Goal: Book appointment/travel/reservation

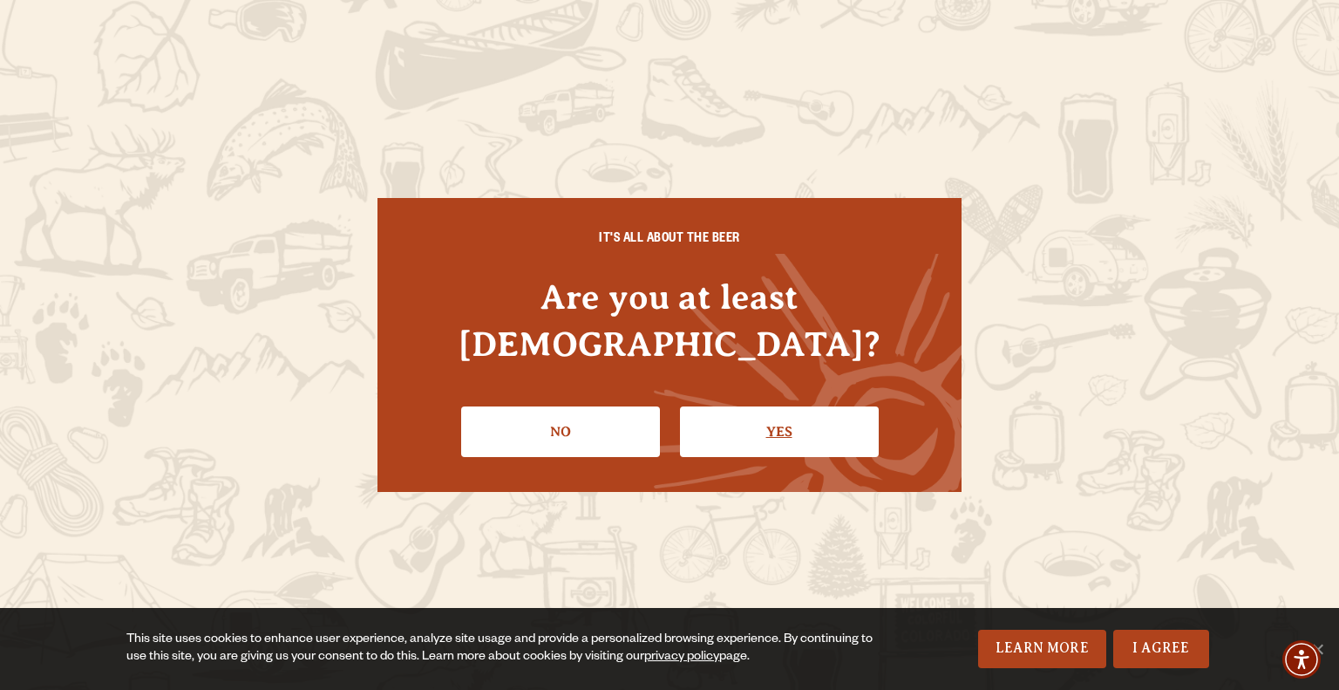
click at [813, 414] on link "Yes" at bounding box center [779, 431] width 199 height 51
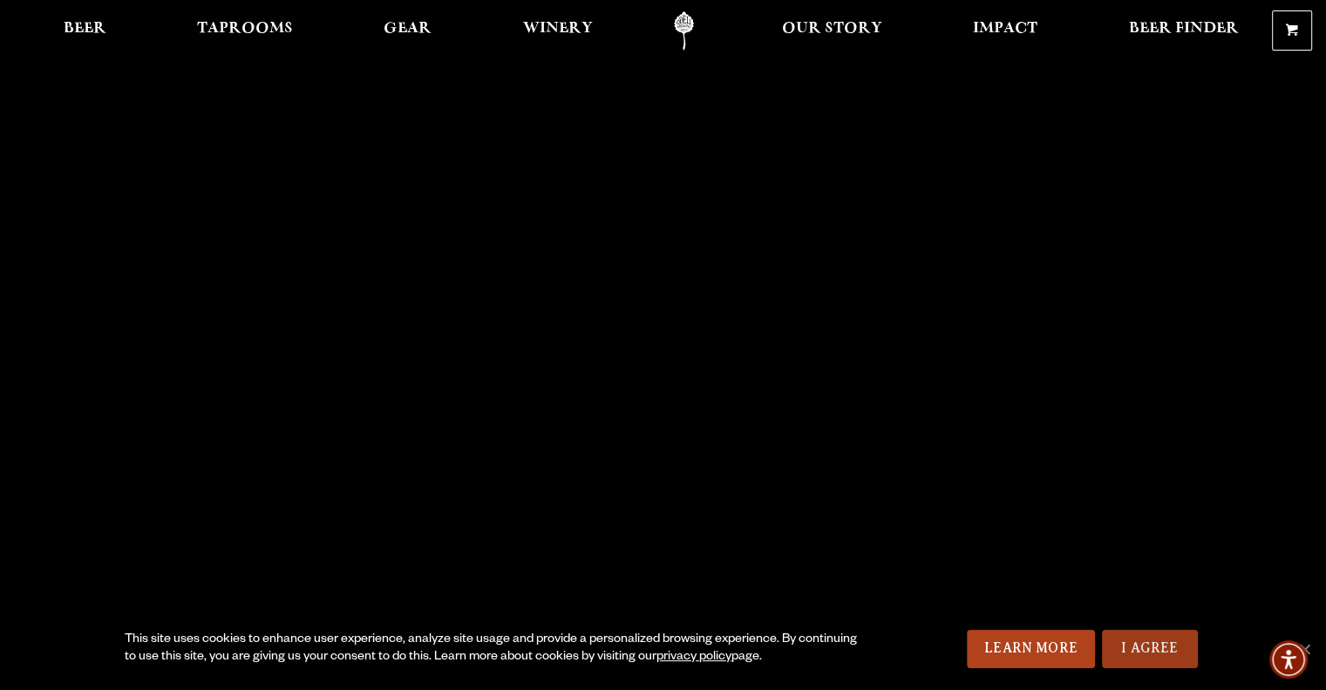
click at [1140, 657] on link "I Agree" at bounding box center [1150, 648] width 96 height 38
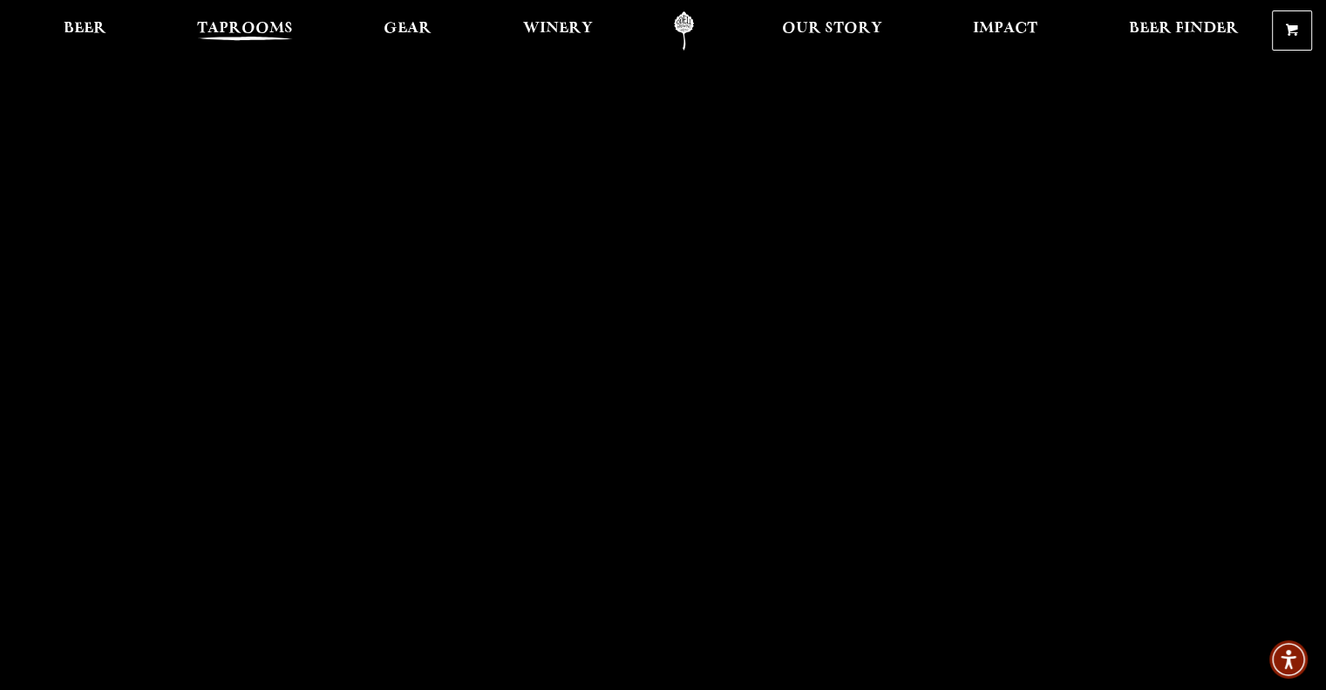
click at [250, 36] on span "Taprooms" at bounding box center [245, 29] width 96 height 14
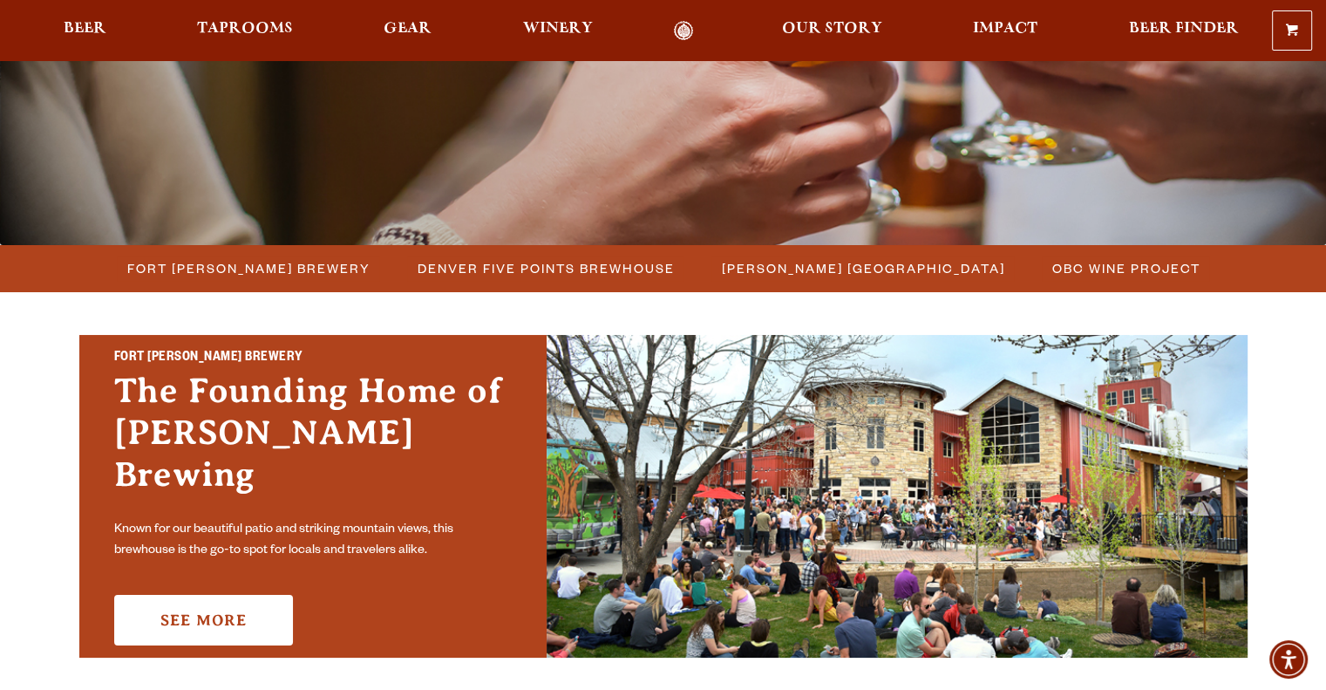
scroll to position [349, 0]
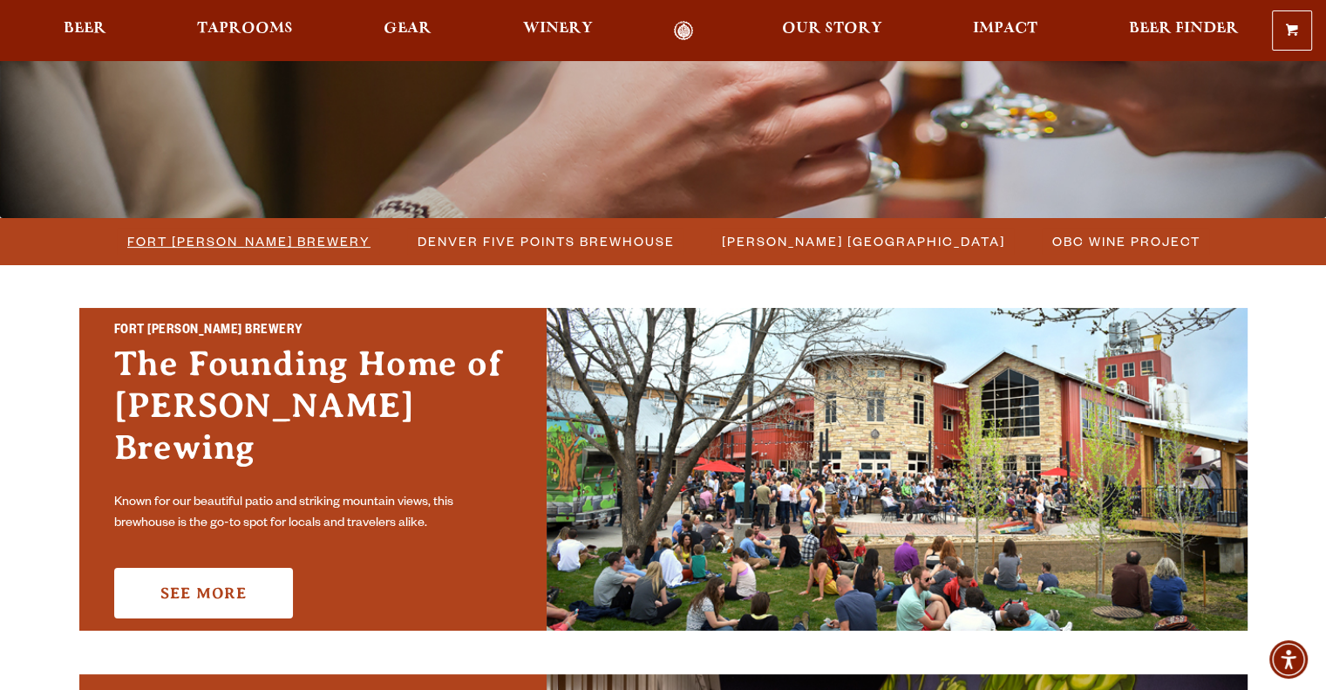
click at [278, 247] on span "Fort [PERSON_NAME] Brewery" at bounding box center [248, 240] width 243 height 25
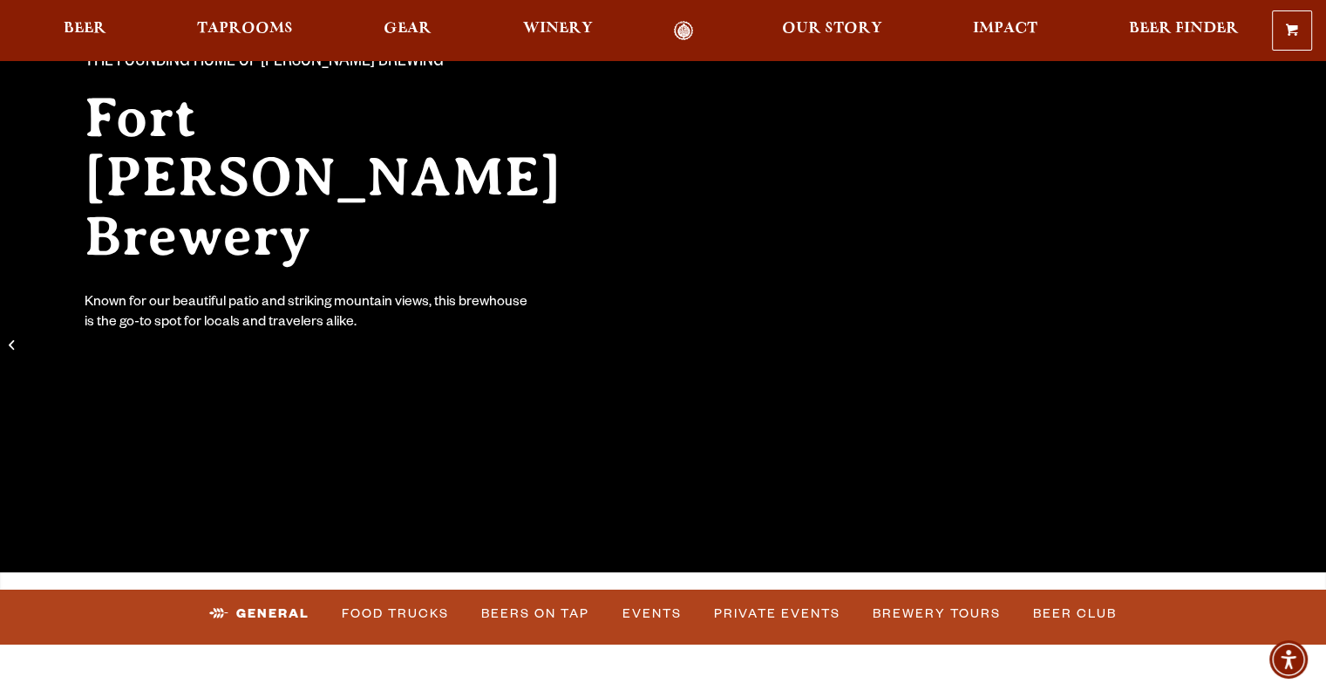
scroll to position [349, 0]
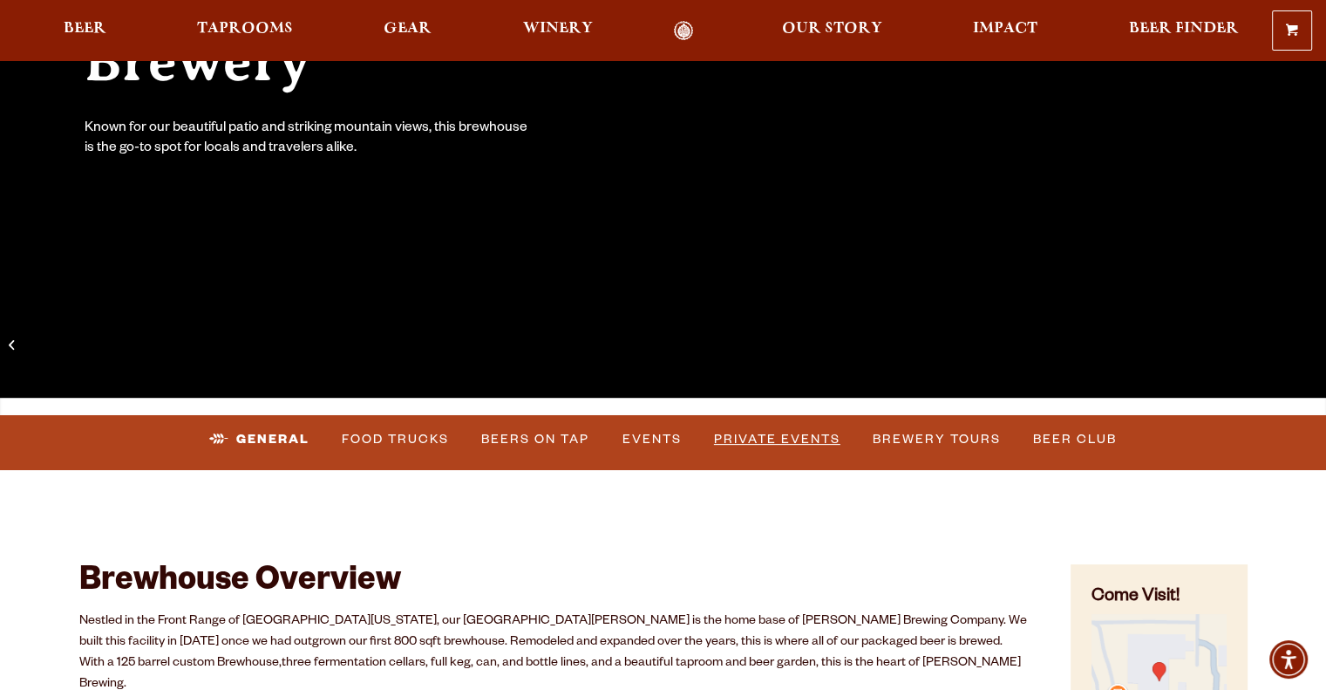
click at [761, 440] on link "Private Events" at bounding box center [777, 439] width 140 height 40
